Goal: Transaction & Acquisition: Subscribe to service/newsletter

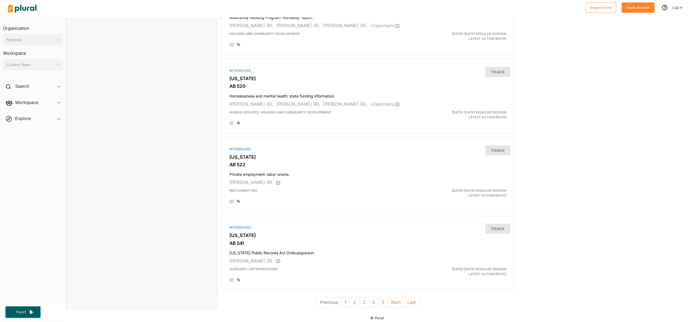
scroll to position [1338, 0]
click at [355, 300] on button "2" at bounding box center [355, 302] width 10 height 10
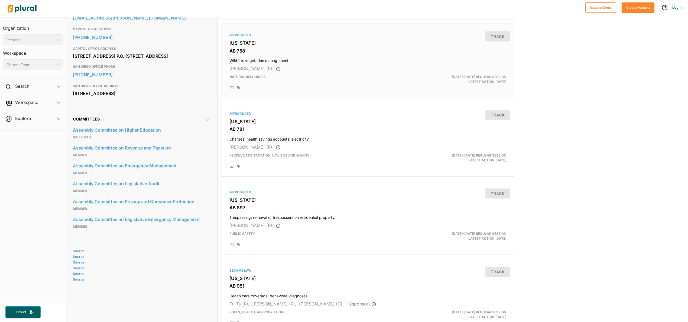
scroll to position [198, 0]
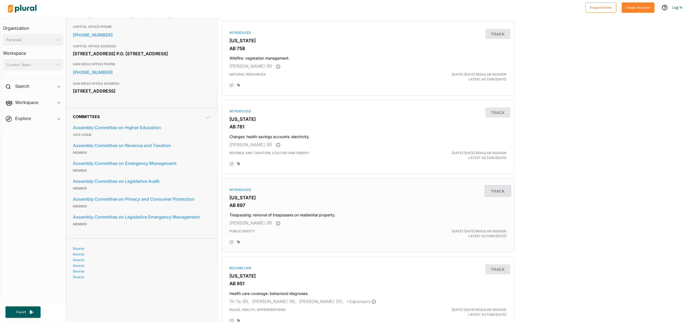
click at [496, 191] on button "Track" at bounding box center [498, 191] width 25 height 10
click at [495, 269] on button "Track" at bounding box center [498, 270] width 25 height 10
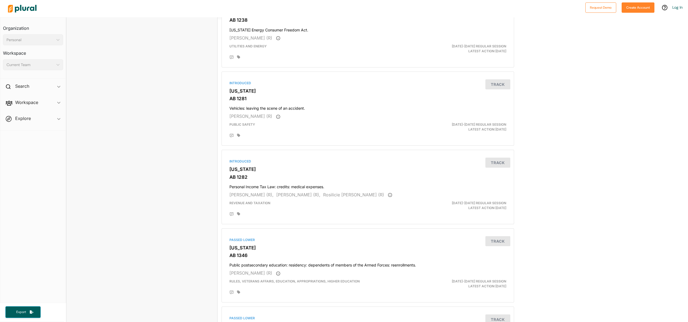
scroll to position [857, 0]
click at [499, 238] on button "Track" at bounding box center [498, 239] width 25 height 10
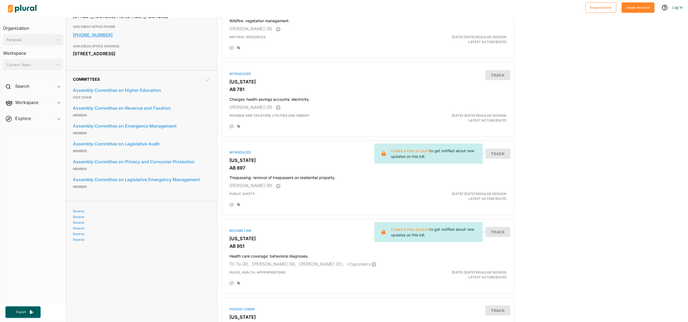
scroll to position [236, 0]
click at [410, 227] on link "Create a free account" at bounding box center [410, 229] width 39 height 5
